Goal: Transaction & Acquisition: Subscribe to service/newsletter

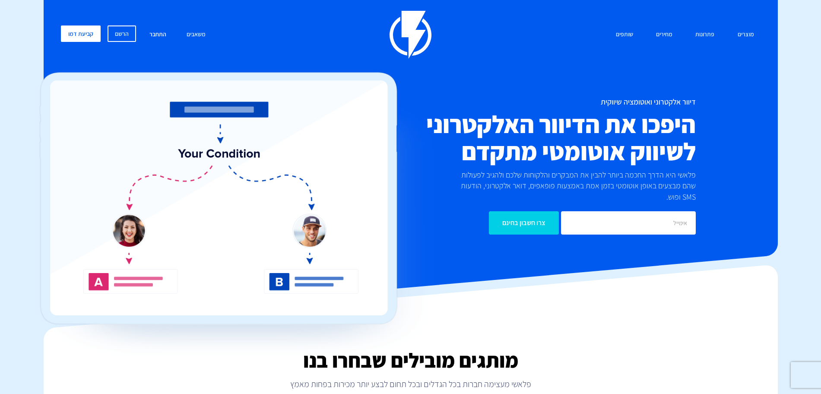
click at [158, 29] on link "התחבר" at bounding box center [158, 34] width 30 height 19
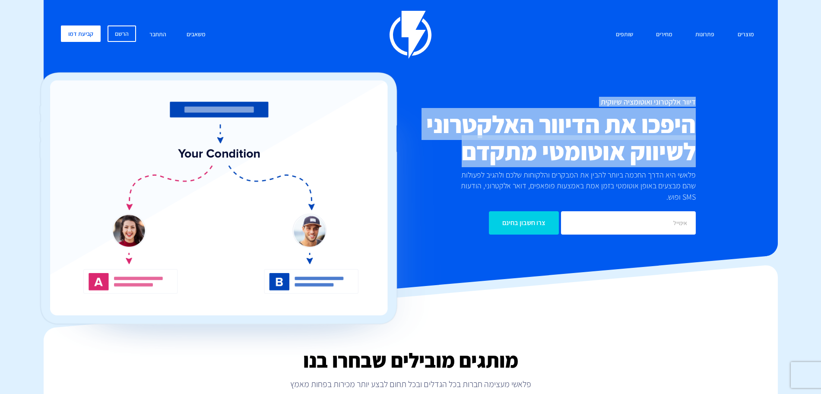
drag, startPoint x: 697, startPoint y: 101, endPoint x: 442, endPoint y: 150, distance: 259.1
click at [442, 150] on div "דיוור אלקטרוני ואוטומציה שיווקית היפכו את הדיוור האלקטרוני לשיווק אוטומטי מתקדם…" at bounding box center [528, 166] width 350 height 137
click at [442, 150] on h2 "היפכו את הדיוור האלקטרוני לשיווק אוטומטי מתקדם" at bounding box center [527, 138] width 337 height 54
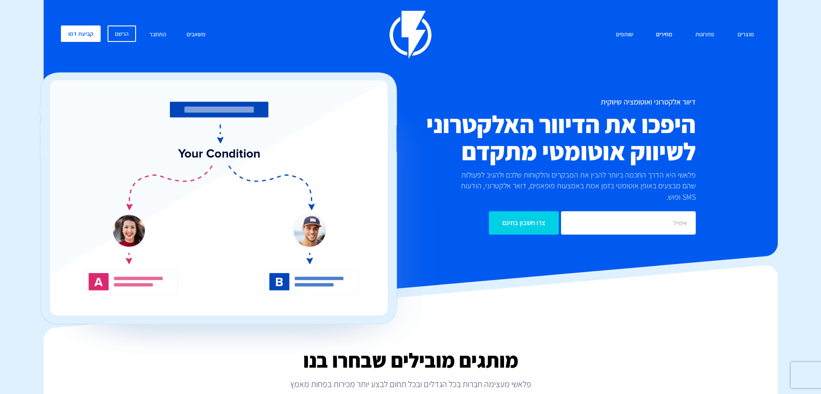
click at [669, 33] on link "מחירים" at bounding box center [664, 34] width 29 height 19
